Goal: Find specific page/section: Find specific page/section

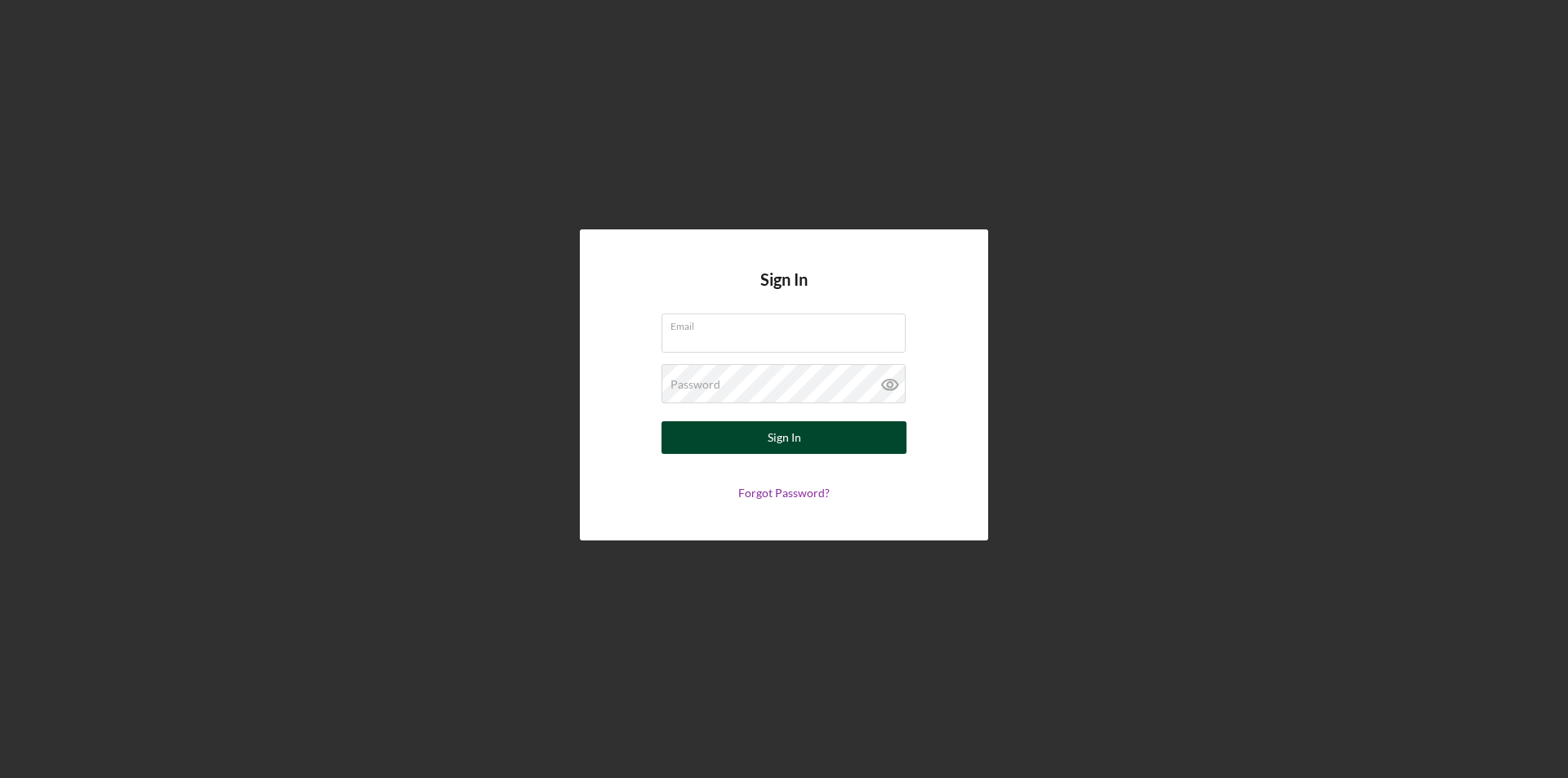
type input "[PERSON_NAME][EMAIL_ADDRESS][DOMAIN_NAME]"
click at [793, 441] on div "Sign In" at bounding box center [784, 438] width 33 height 32
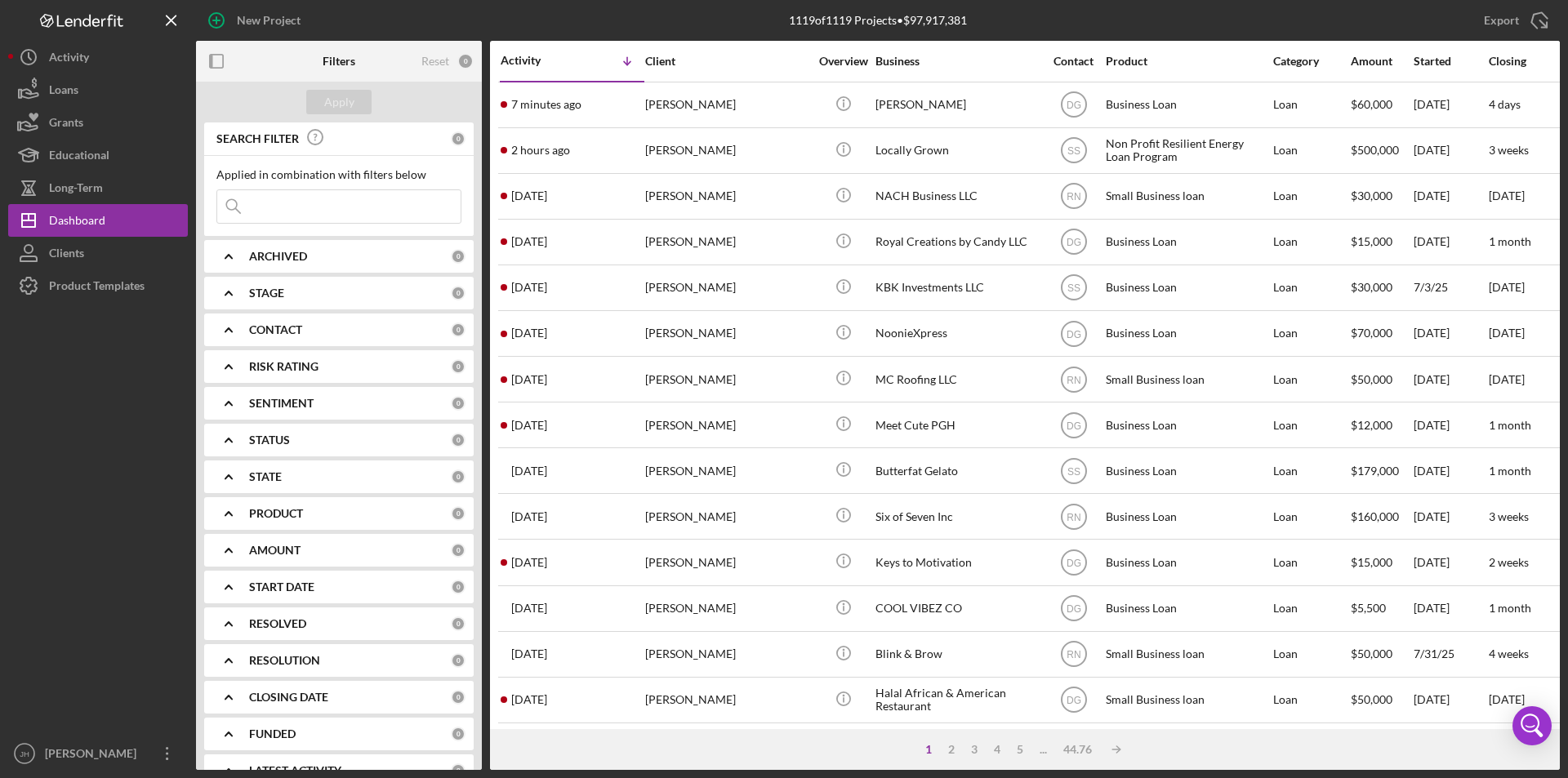
click at [273, 209] on input at bounding box center [339, 206] width 243 height 32
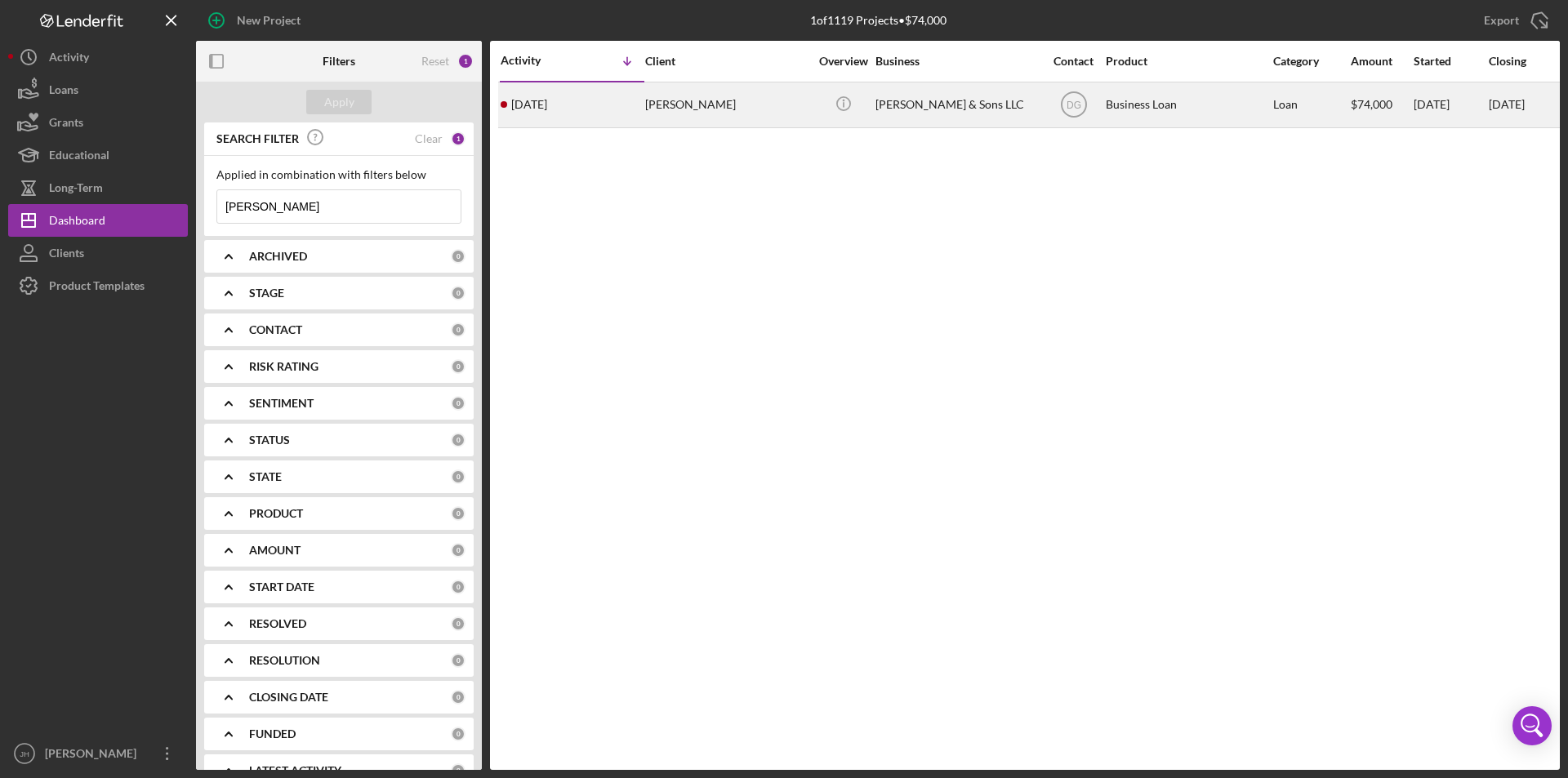
type input "[PERSON_NAME]"
click at [712, 103] on div "[PERSON_NAME]" at bounding box center [727, 105] width 163 height 43
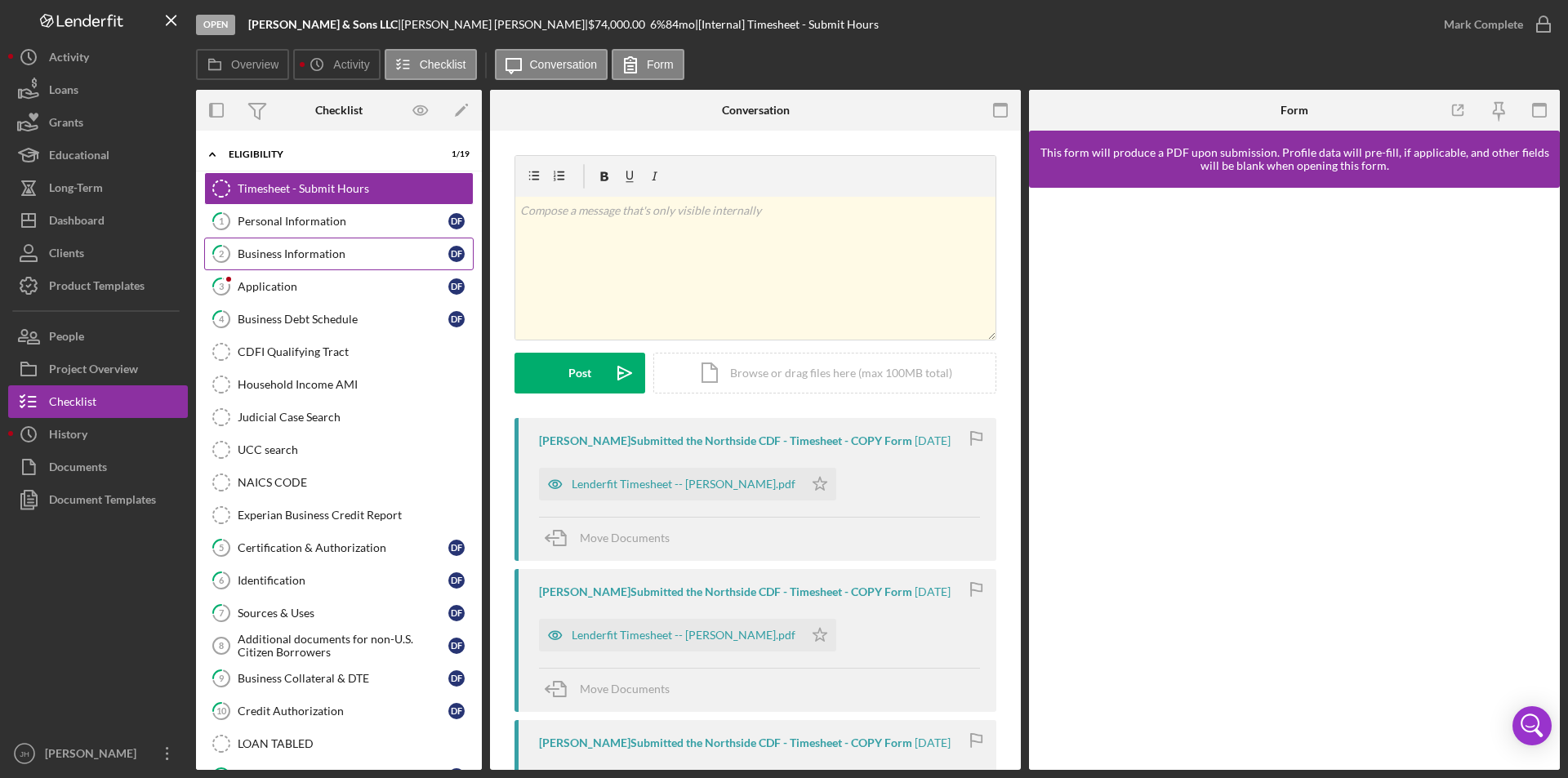
click at [272, 255] on div "Business Information" at bounding box center [342, 254] width 210 height 13
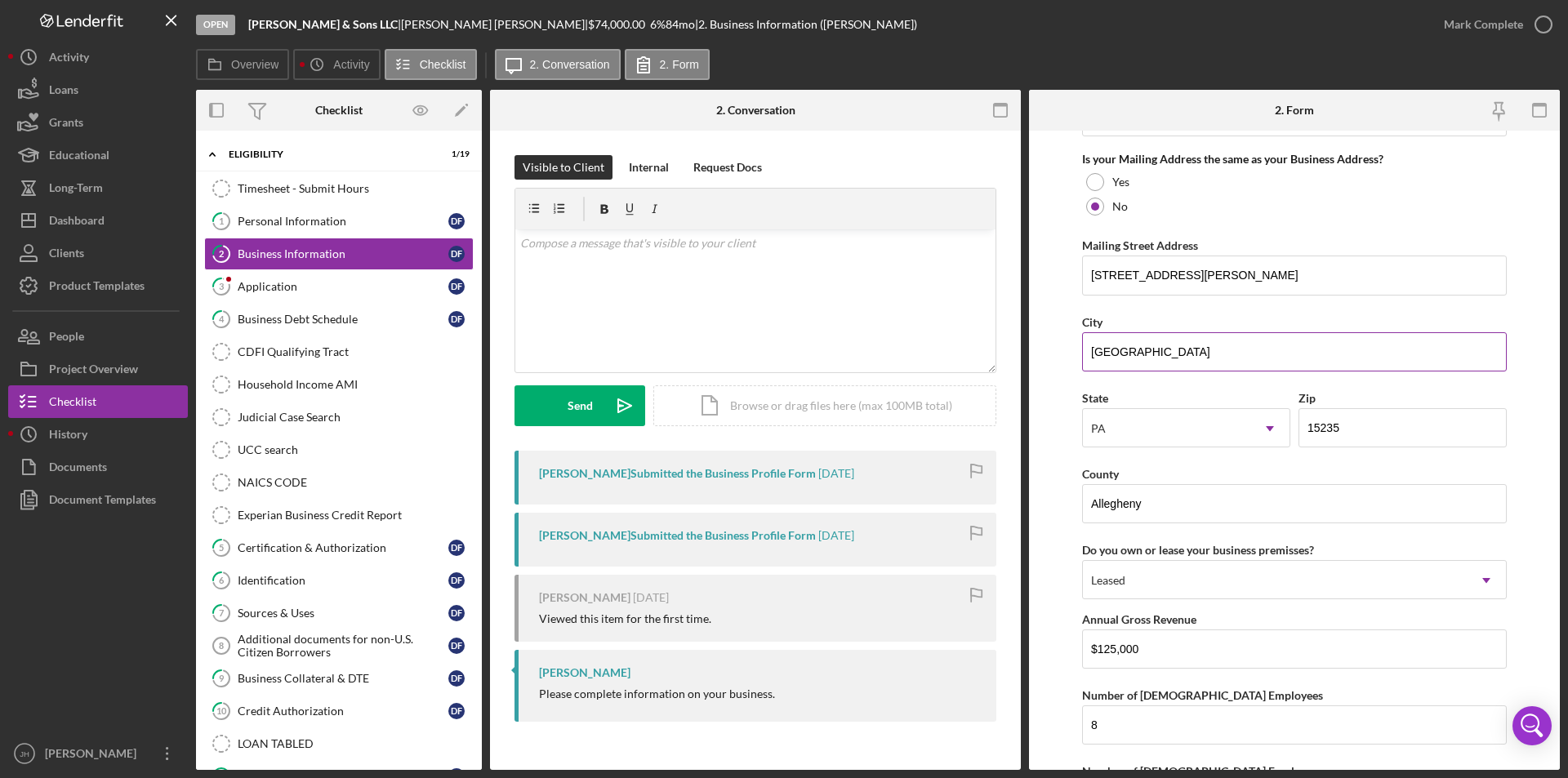
scroll to position [1307, 0]
